Goal: Information Seeking & Learning: Learn about a topic

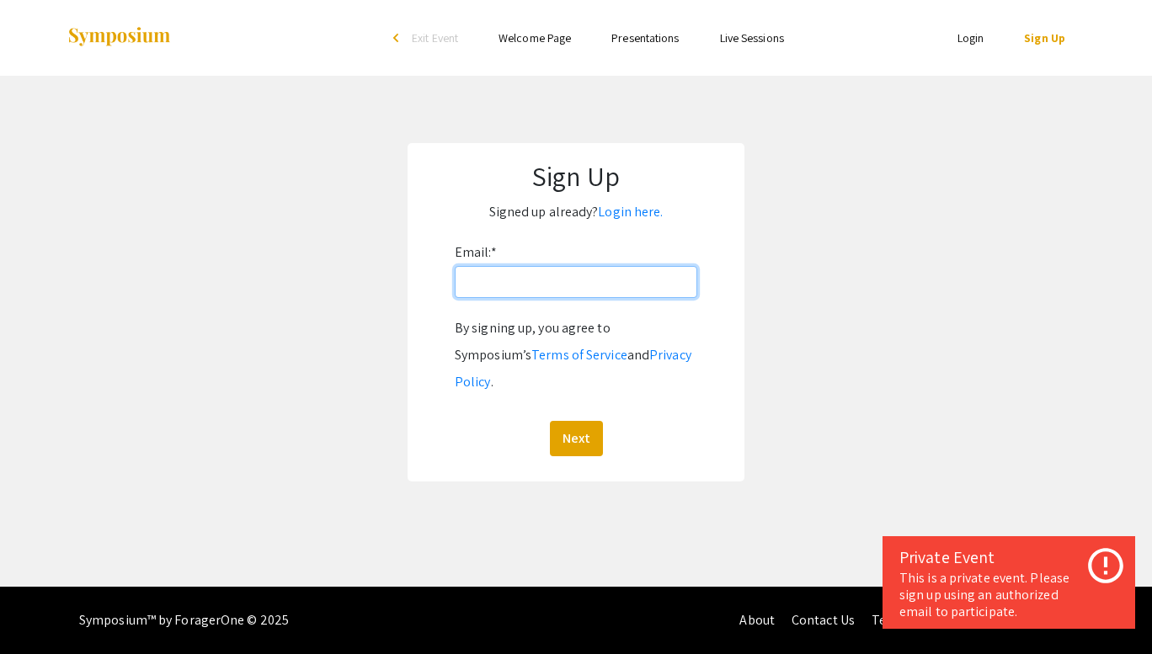
click at [552, 295] on input "Email: *" at bounding box center [576, 282] width 243 height 32
type input "[EMAIL_ADDRESS][DOMAIN_NAME]"
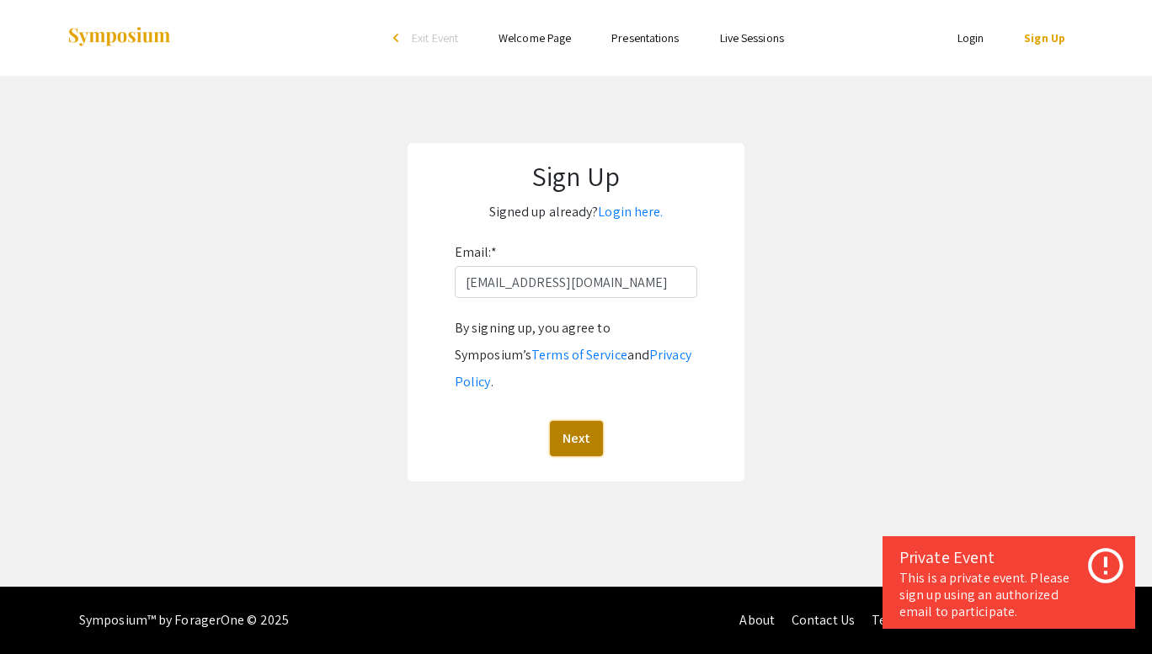
click at [576, 421] on button "Next" at bounding box center [576, 438] width 53 height 35
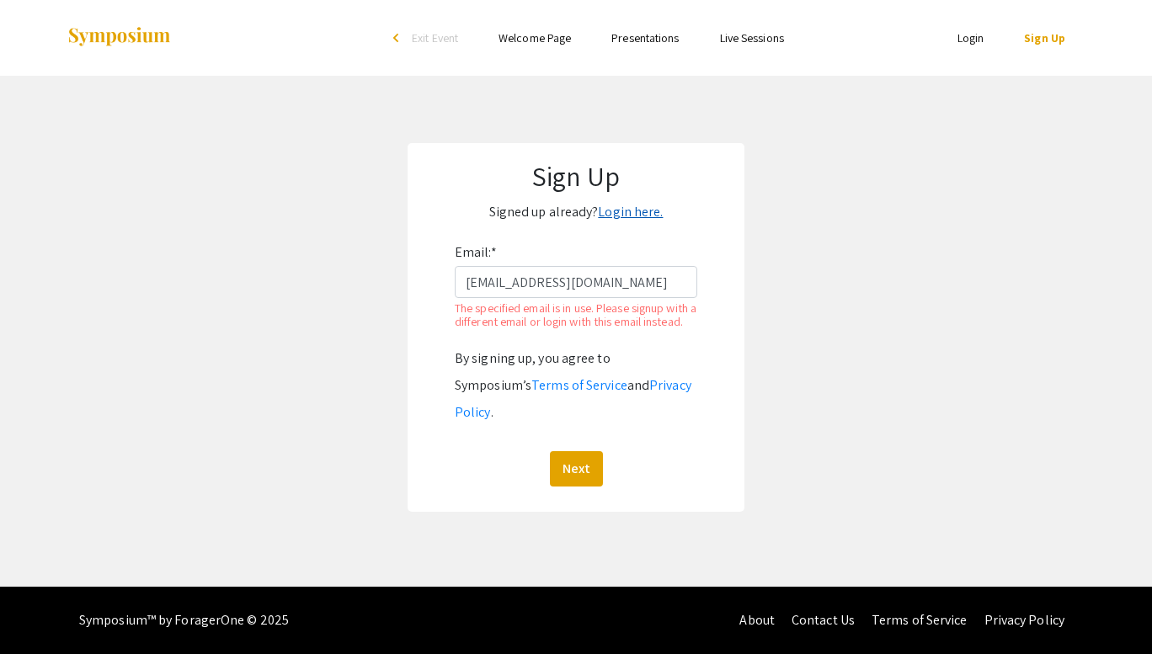
click at [630, 220] on link "Login here." at bounding box center [630, 212] width 65 height 18
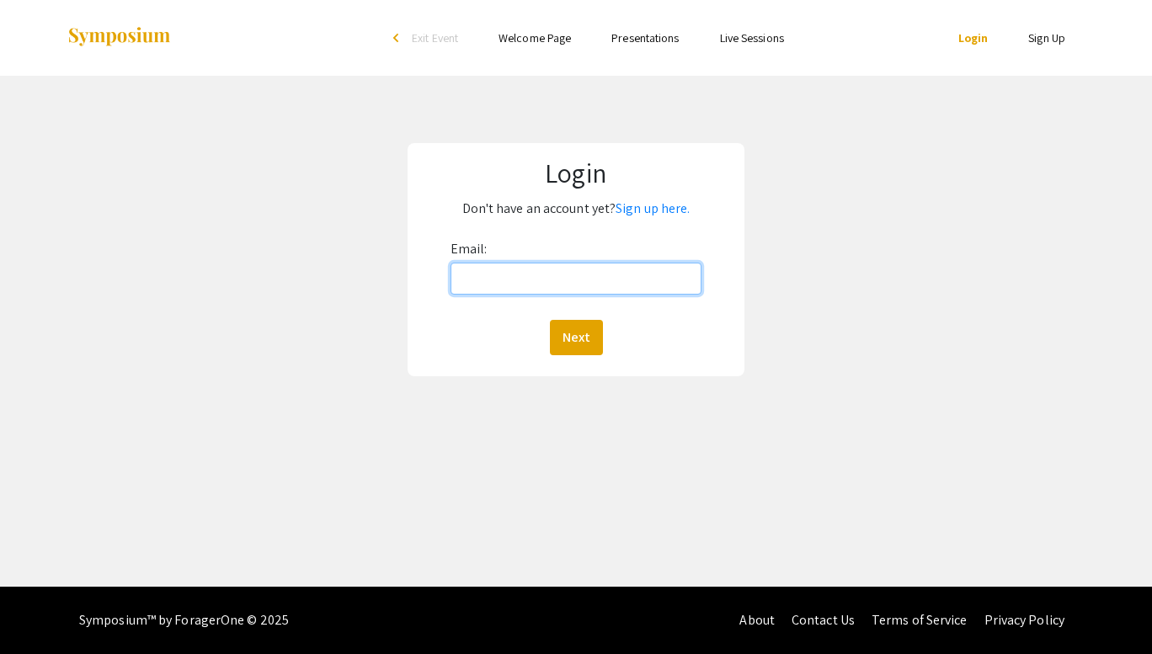
click at [569, 264] on input "Email:" at bounding box center [576, 279] width 251 height 32
type input "[EMAIL_ADDRESS][DOMAIN_NAME]"
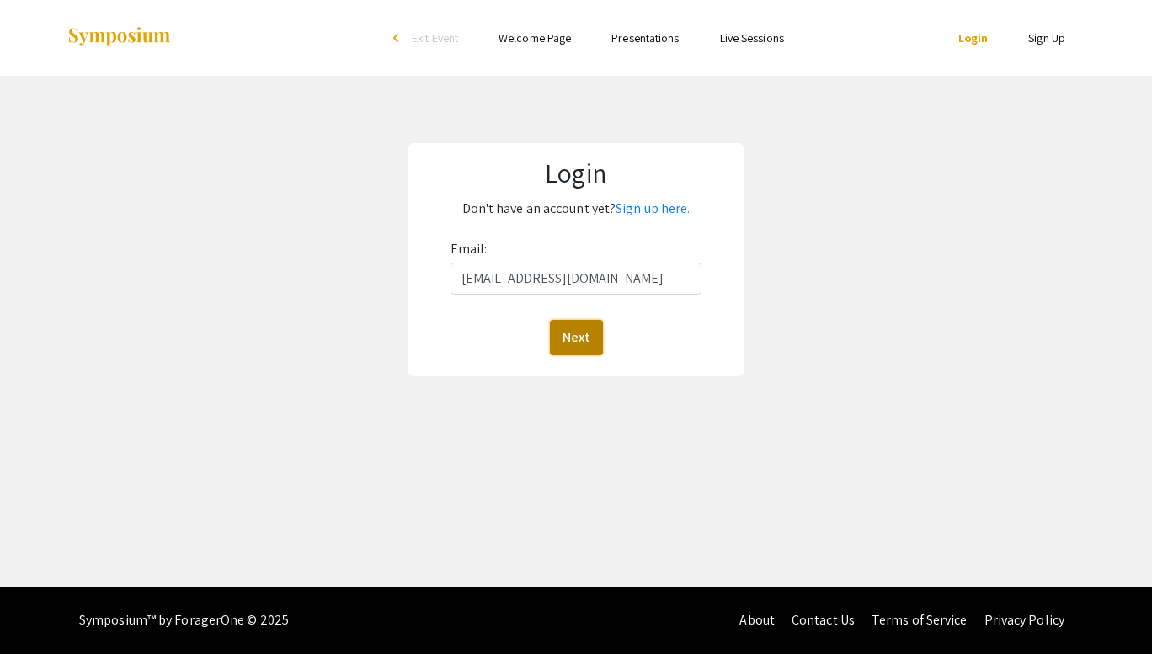
click at [581, 338] on button "Next" at bounding box center [576, 337] width 53 height 35
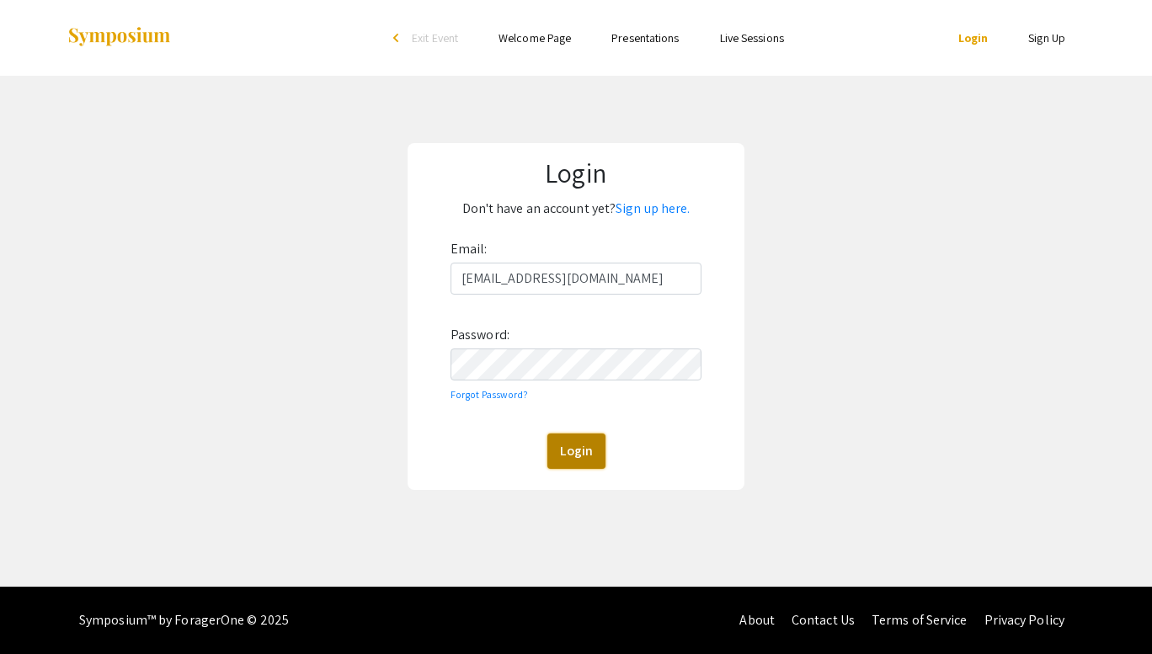
click at [575, 436] on button "Login" at bounding box center [577, 451] width 58 height 35
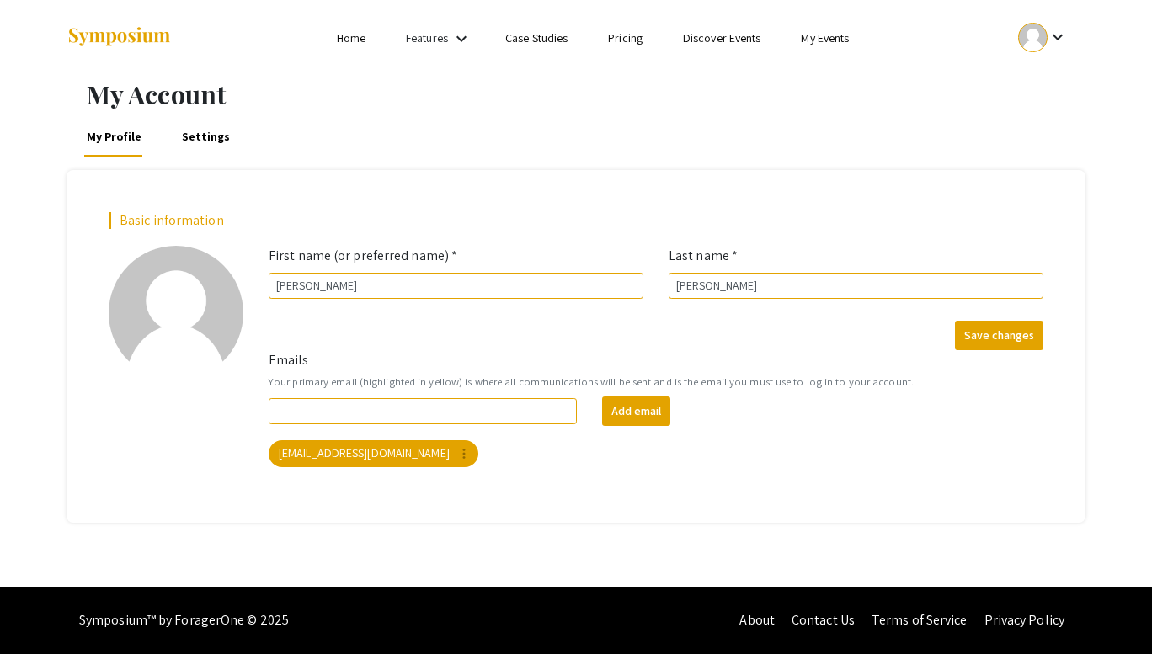
click at [352, 36] on link "Home" at bounding box center [351, 37] width 29 height 15
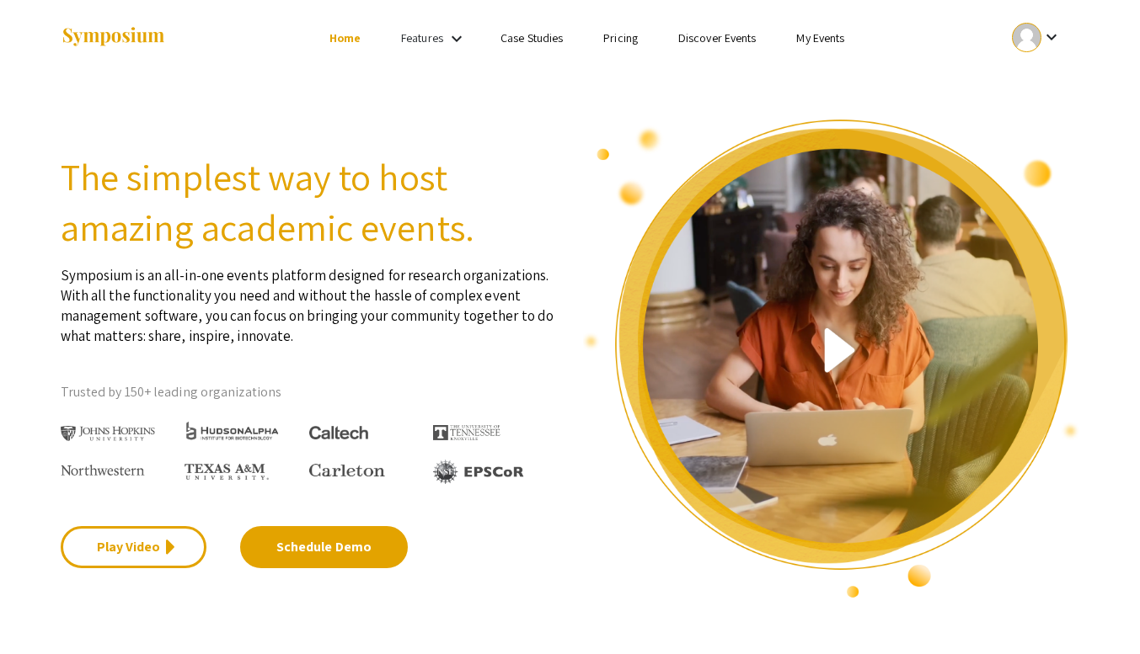
click at [807, 49] on ul "keyboard_arrow_down" at bounding box center [911, 38] width 336 height 76
click at [1046, 35] on mat-icon "keyboard_arrow_down" at bounding box center [1051, 37] width 20 height 20
click at [1055, 79] on button "My Account" at bounding box center [1047, 83] width 104 height 40
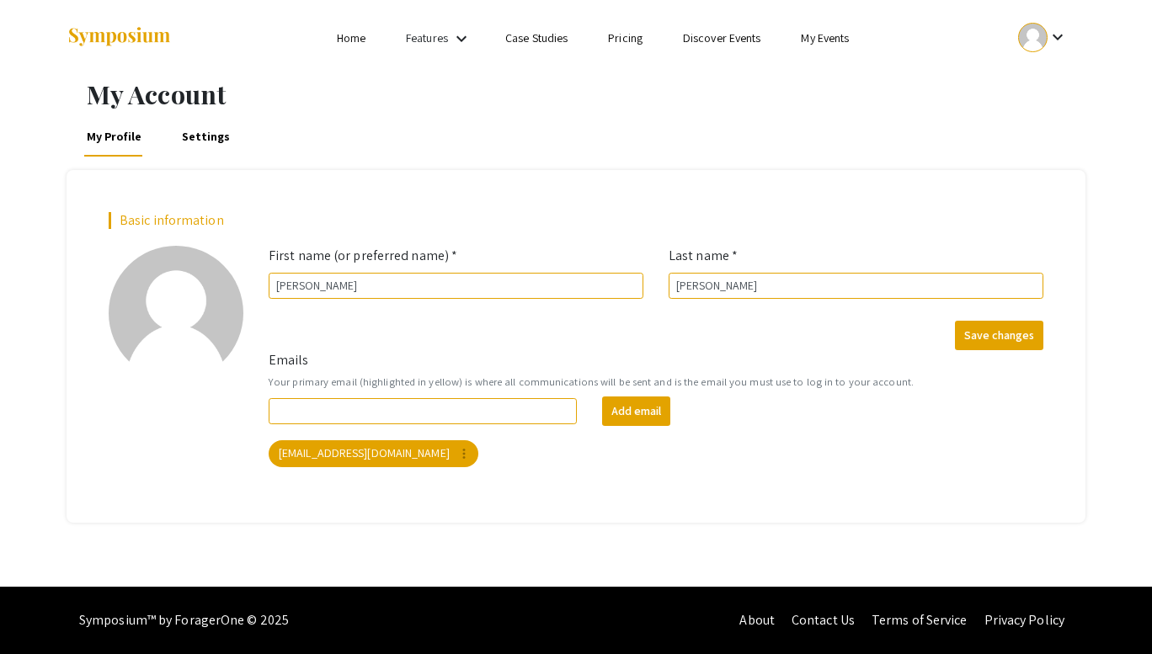
click at [1058, 42] on mat-icon "keyboard_arrow_down" at bounding box center [1058, 37] width 20 height 20
click at [1039, 93] on button "My Account" at bounding box center [1053, 83] width 104 height 40
click at [828, 41] on link "My Events" at bounding box center [825, 37] width 48 height 15
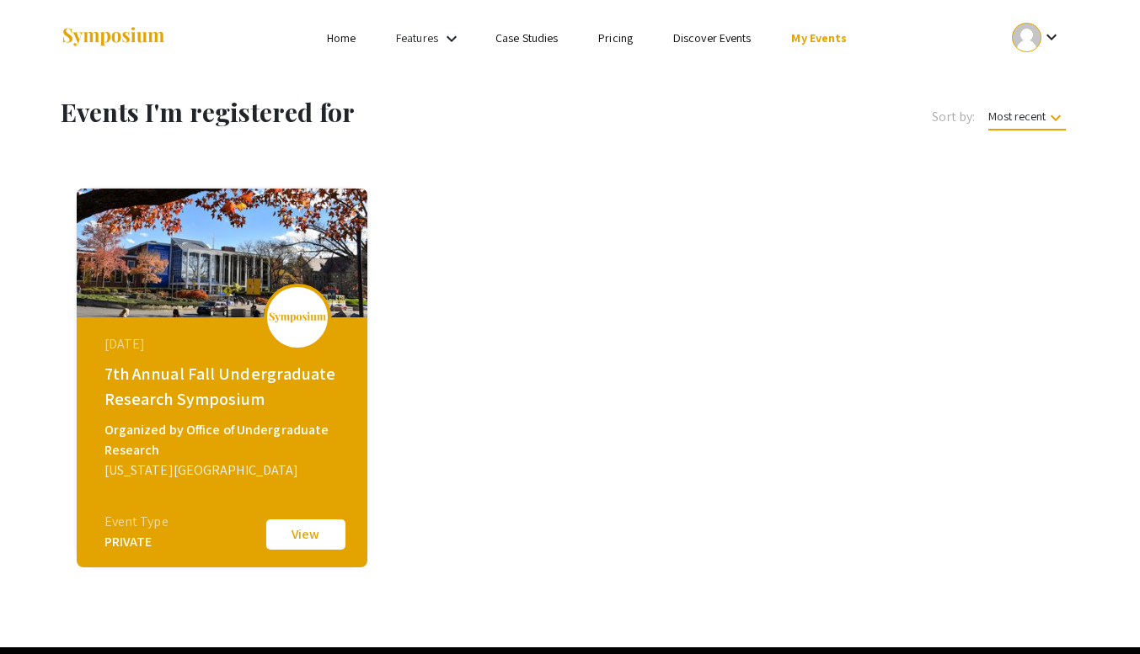
scroll to position [61, 0]
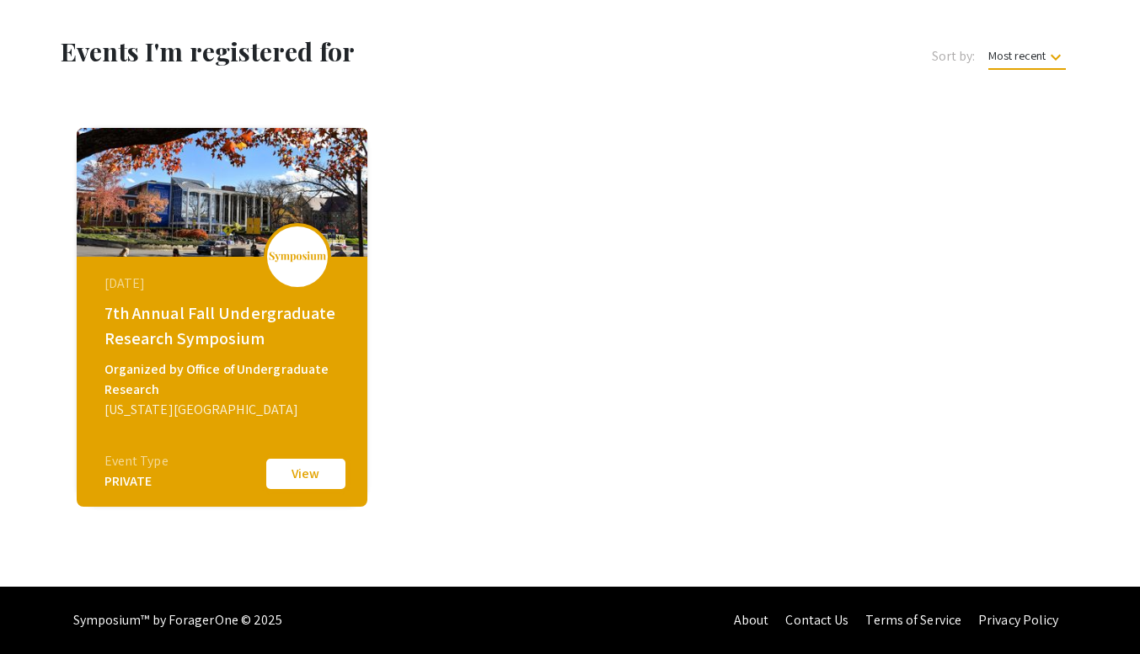
click at [318, 482] on button "View" at bounding box center [306, 474] width 84 height 35
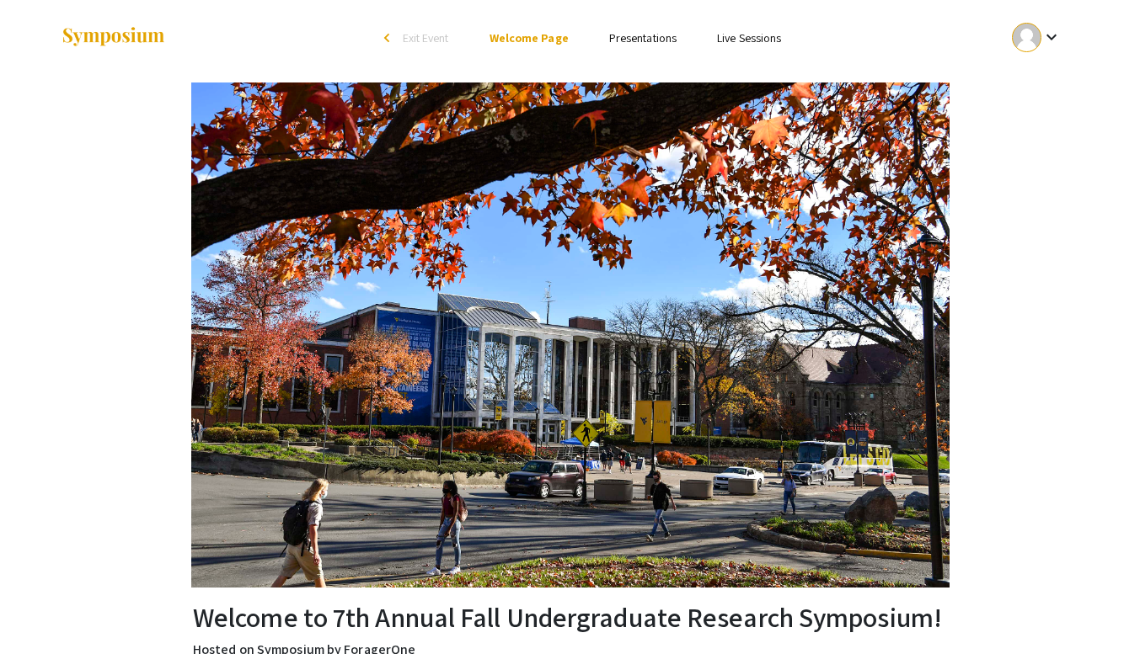
click at [619, 37] on link "Presentations" at bounding box center [642, 37] width 67 height 15
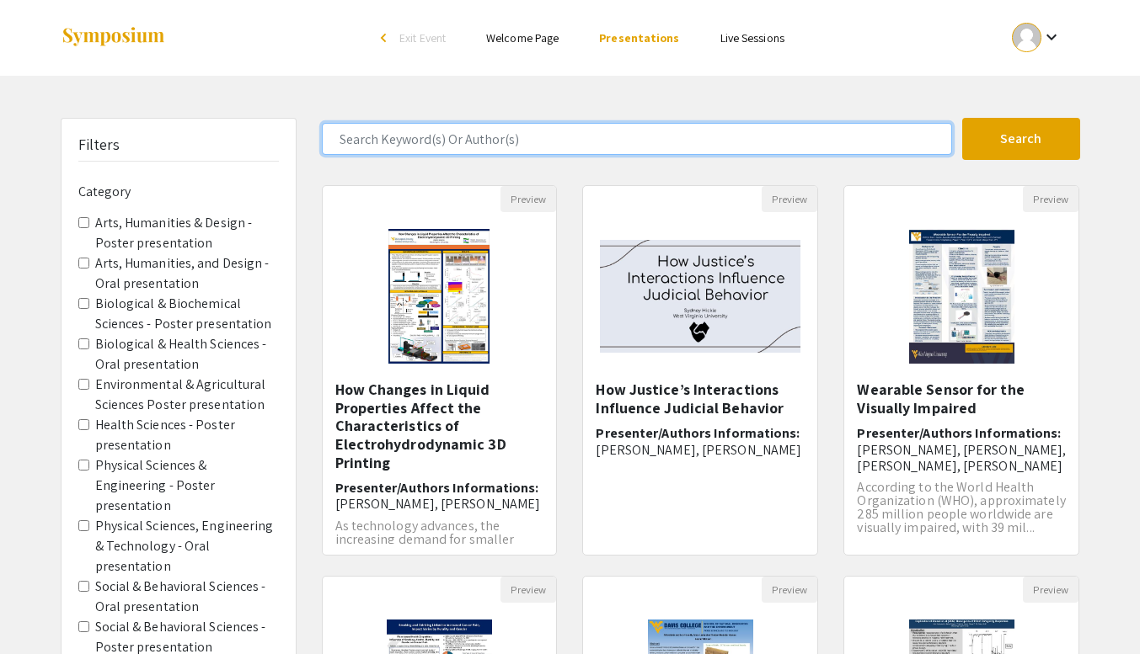
click at [638, 147] on input "Search Keyword(s) Or Author(s)" at bounding box center [637, 139] width 630 height 32
type input "acid mine run-off"
click at [962, 118] on button "Search" at bounding box center [1021, 139] width 118 height 42
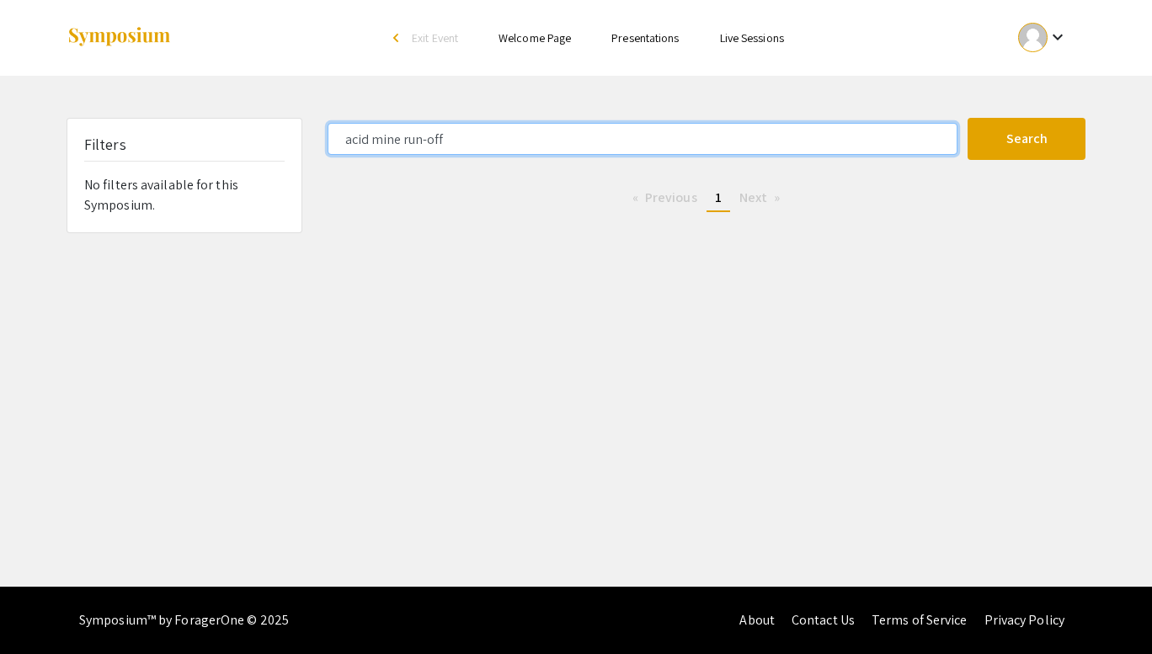
drag, startPoint x: 527, startPoint y: 151, endPoint x: 317, endPoint y: 138, distance: 211.0
click at [317, 138] on div "acid mine run-off" at bounding box center [641, 139] width 653 height 32
type input "P"
type input "p"
type input "Water"
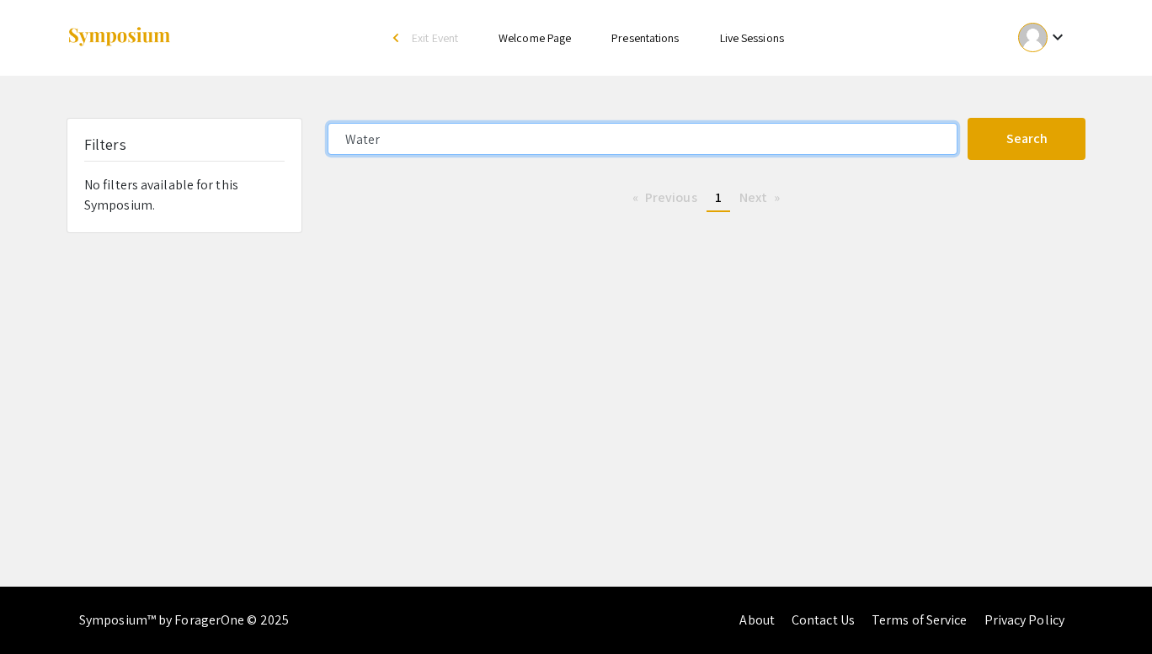
click at [968, 118] on button "Search" at bounding box center [1027, 139] width 118 height 42
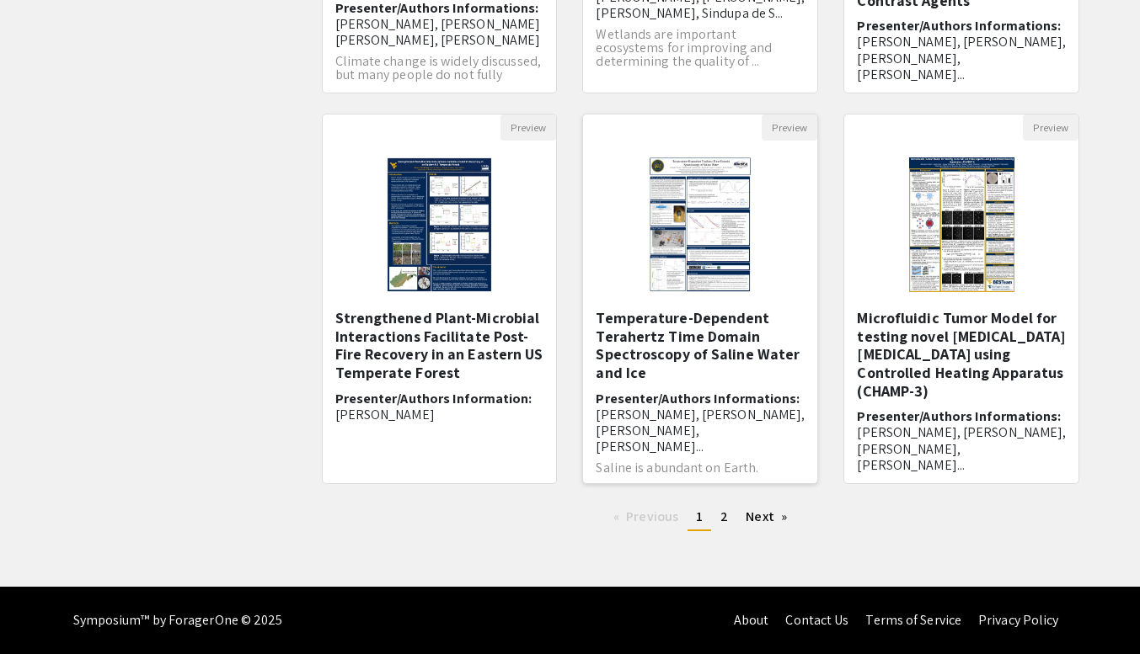
scroll to position [13, 0]
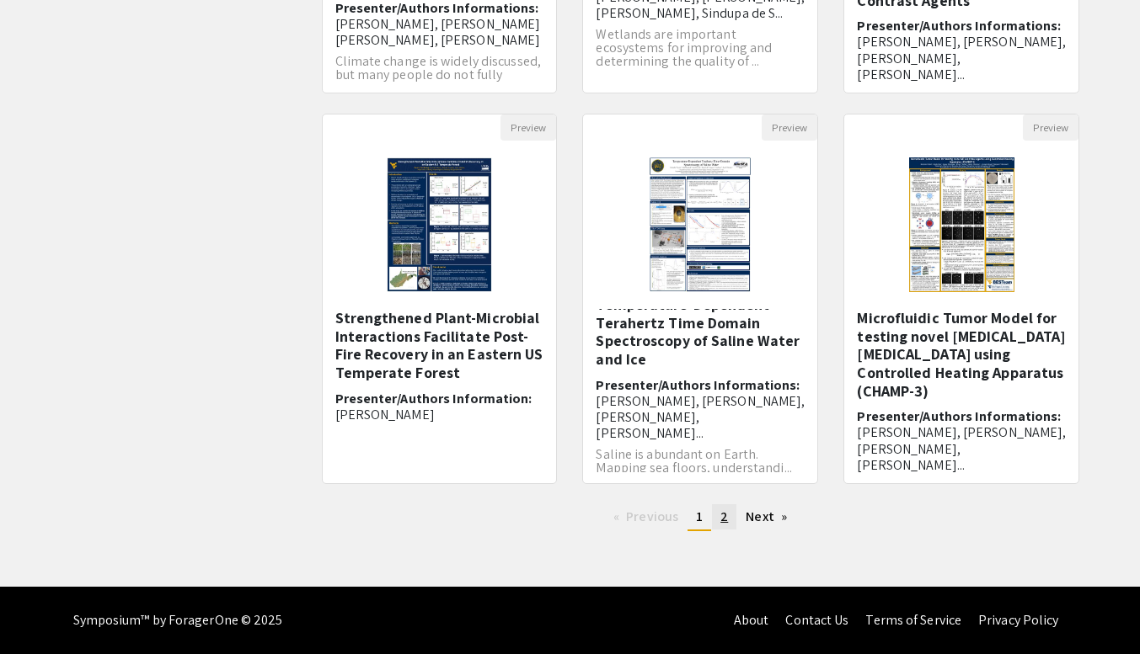
click at [735, 526] on link "page 2" at bounding box center [724, 517] width 24 height 25
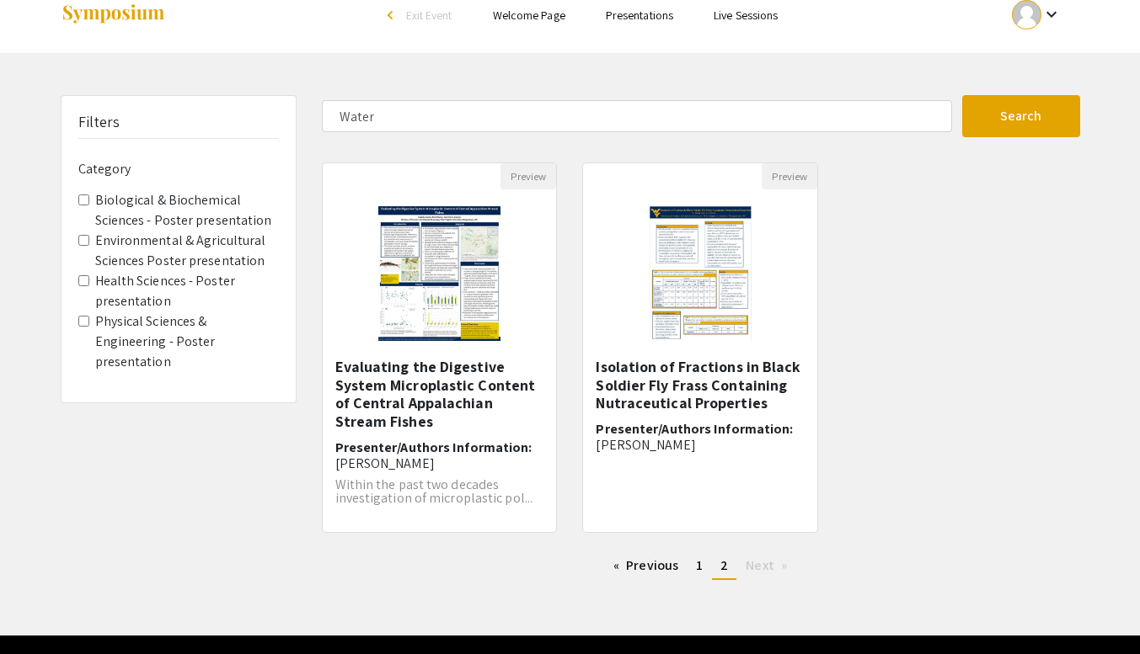
scroll to position [35, 0]
